Goal: Register for event/course

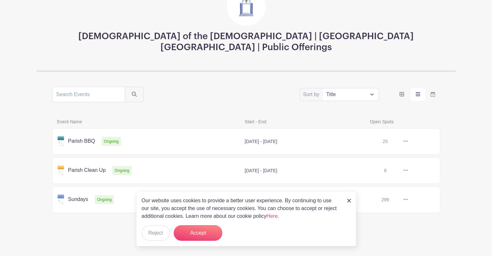
scroll to position [90, 0]
click at [204, 234] on button "Accept" at bounding box center [198, 233] width 48 height 16
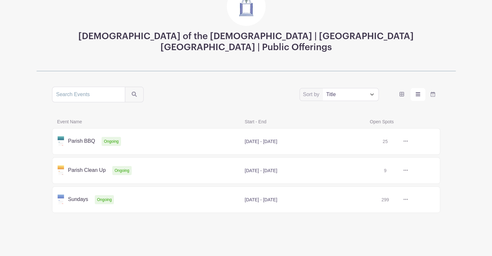
click at [408, 170] on link at bounding box center [408, 170] width 0 height 0
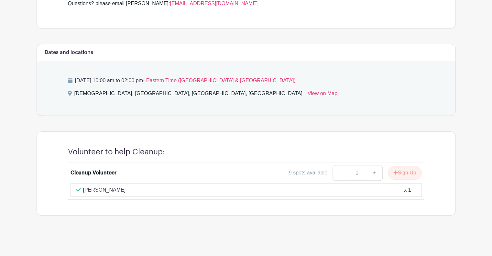
scroll to position [358, 0]
click at [398, 167] on button "Sign Up" at bounding box center [404, 173] width 34 height 14
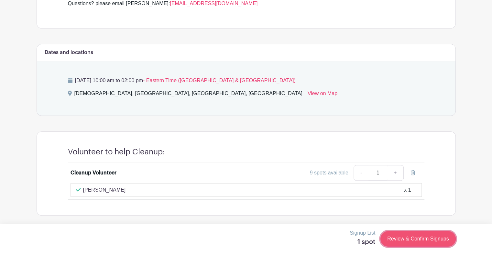
click at [414, 241] on link "Review & Confirm Signups" at bounding box center [417, 239] width 75 height 16
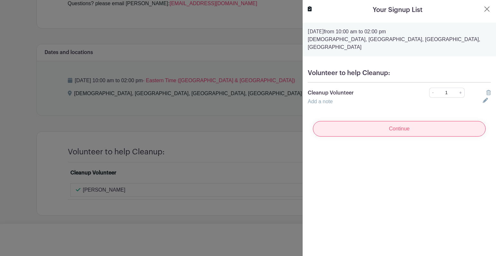
click at [402, 136] on input "Continue" at bounding box center [399, 129] width 173 height 16
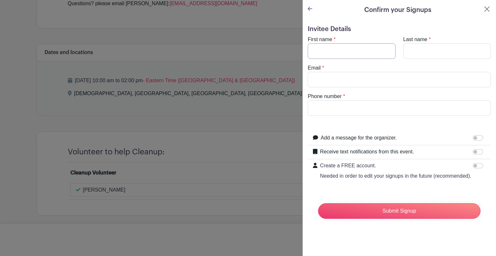
click at [347, 59] on input "First name" at bounding box center [352, 51] width 88 height 16
type input "[PERSON_NAME]"
type input "[EMAIL_ADDRESS][DOMAIN_NAME]"
type input "3472760919"
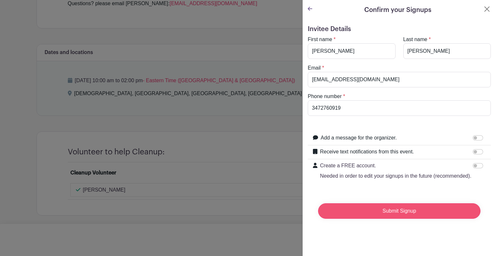
click at [399, 218] on input "Submit Signup" at bounding box center [399, 211] width 163 height 16
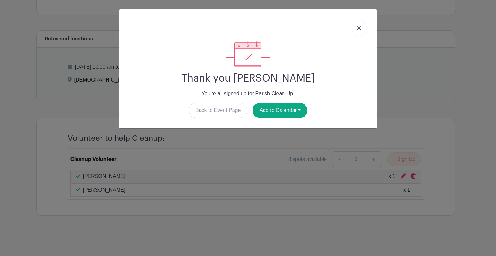
click at [356, 31] on link at bounding box center [359, 28] width 15 height 16
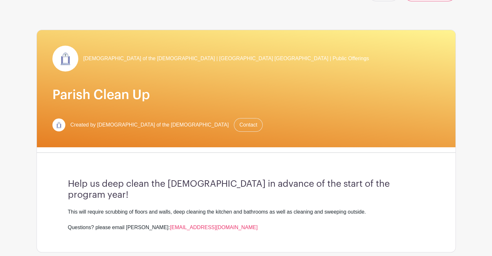
scroll to position [0, 0]
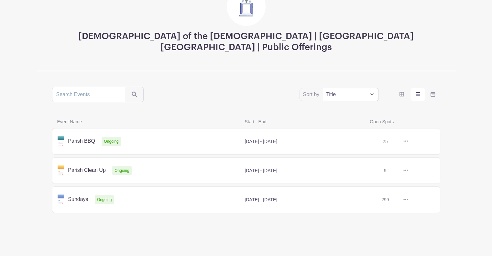
scroll to position [90, 0]
click at [408, 141] on link at bounding box center [408, 141] width 0 height 0
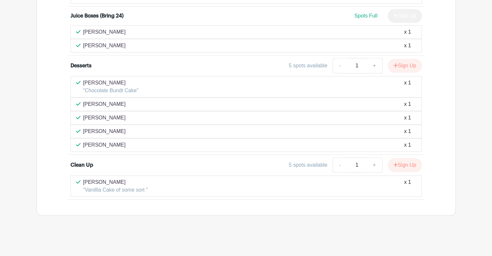
scroll to position [695, 0]
click at [394, 72] on button "Sign Up" at bounding box center [404, 66] width 34 height 14
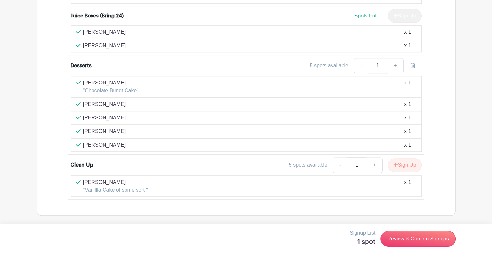
scroll to position [729, 0]
click at [411, 245] on link "Review & Confirm Signups" at bounding box center [417, 239] width 75 height 16
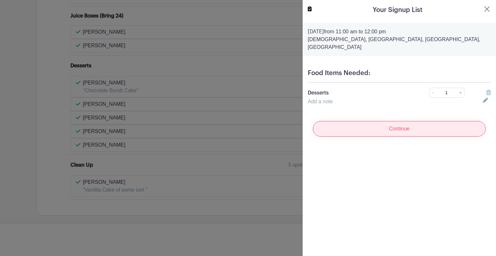
click at [424, 136] on input "Continue" at bounding box center [399, 129] width 173 height 16
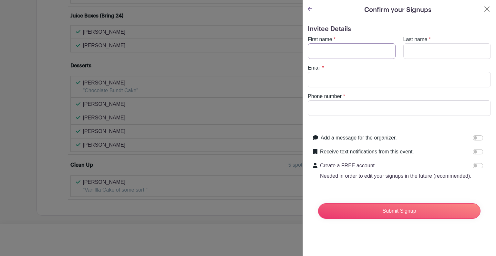
click at [346, 57] on input "First name" at bounding box center [352, 51] width 88 height 16
type input "[PERSON_NAME]"
type input "[EMAIL_ADDRESS][DOMAIN_NAME]"
type input "3472760919"
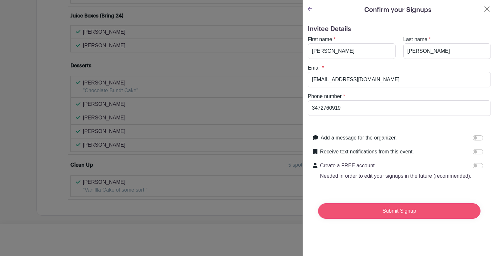
click at [382, 218] on input "Submit Signup" at bounding box center [399, 211] width 163 height 16
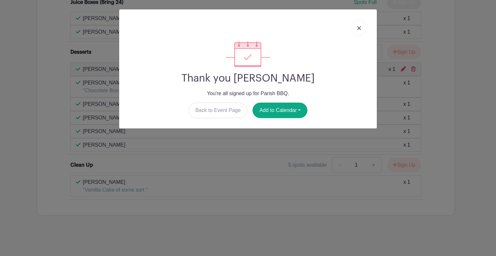
click at [357, 30] on img at bounding box center [359, 28] width 4 height 4
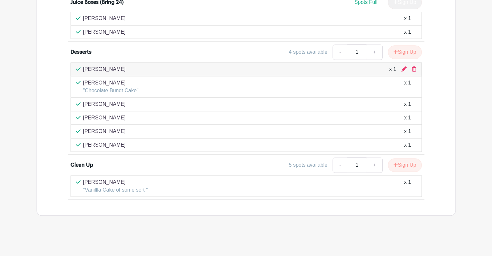
scroll to position [686, 0]
click at [401, 71] on icon at bounding box center [403, 68] width 5 height 5
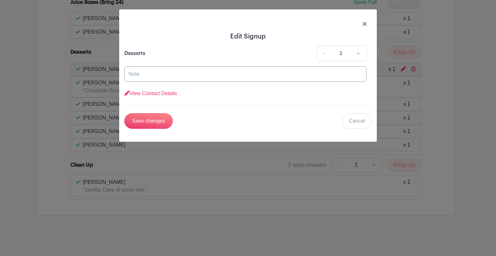
click at [222, 82] on input "text" at bounding box center [245, 74] width 242 height 16
type input "something using my tons of dates!"
click at [146, 129] on input "Save changes" at bounding box center [148, 121] width 48 height 16
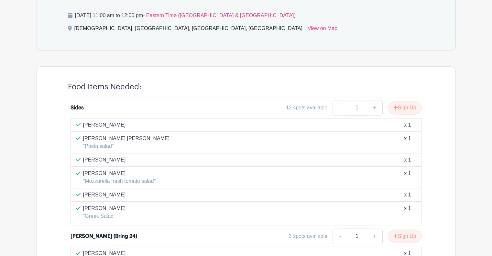
scroll to position [0, 0]
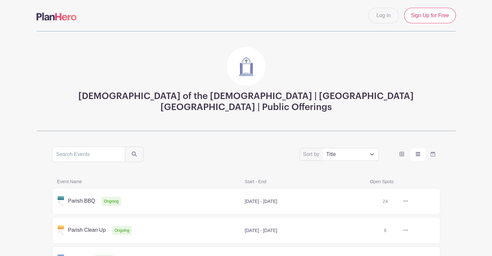
click at [408, 201] on link at bounding box center [408, 201] width 0 height 0
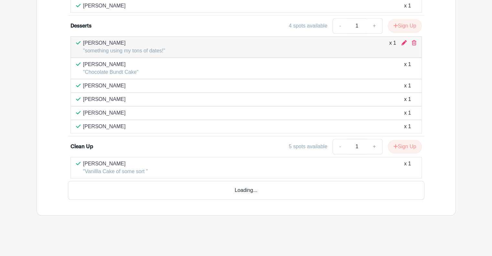
scroll to position [652, 0]
click at [165, 55] on p ""something using my tons of dates!"" at bounding box center [124, 51] width 82 height 8
click at [401, 45] on icon at bounding box center [403, 42] width 5 height 5
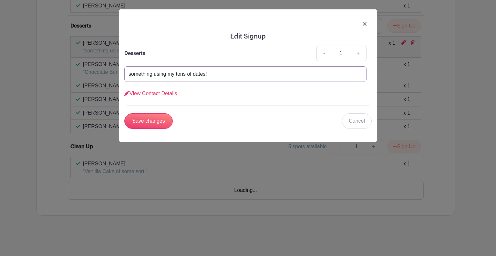
drag, startPoint x: 211, startPoint y: 90, endPoint x: 223, endPoint y: 90, distance: 12.0
click at [223, 82] on input "something using my tons of dates!" at bounding box center [245, 74] width 242 height 16
type input "something using my tons of figs!"
click at [160, 129] on input "Save changes" at bounding box center [148, 121] width 48 height 16
